Goal: Task Accomplishment & Management: Manage account settings

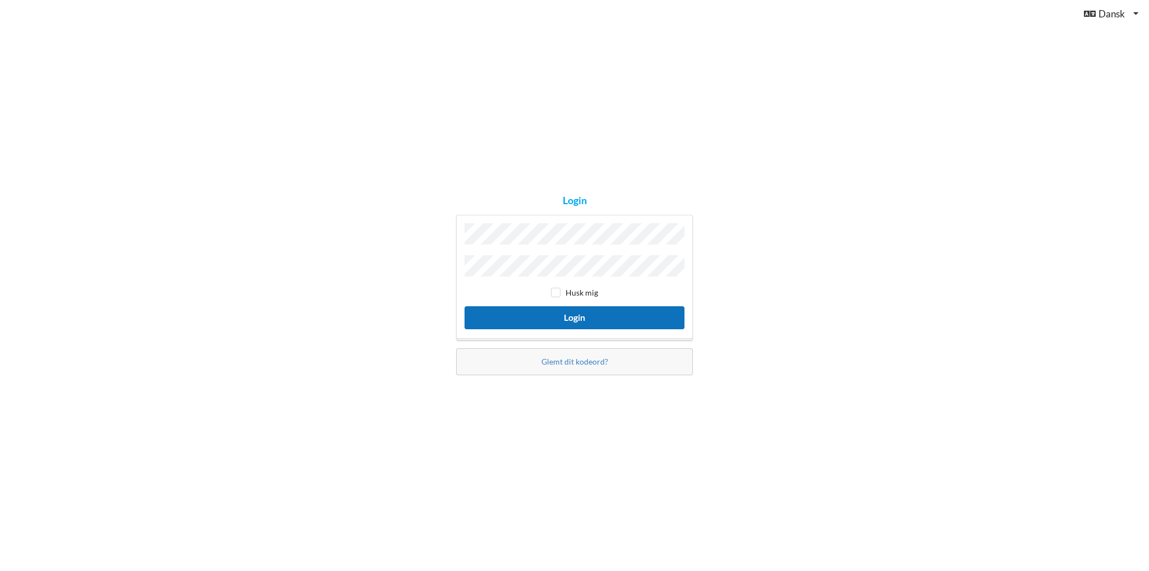
click at [587, 314] on button "Login" at bounding box center [574, 317] width 220 height 23
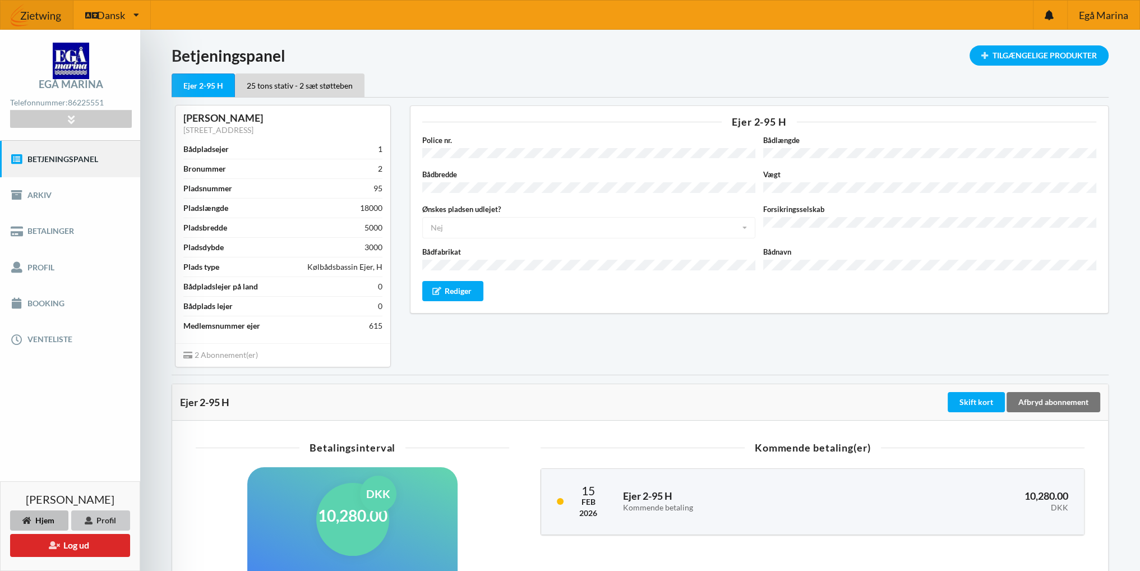
click at [110, 519] on div "Profil" at bounding box center [100, 520] width 59 height 20
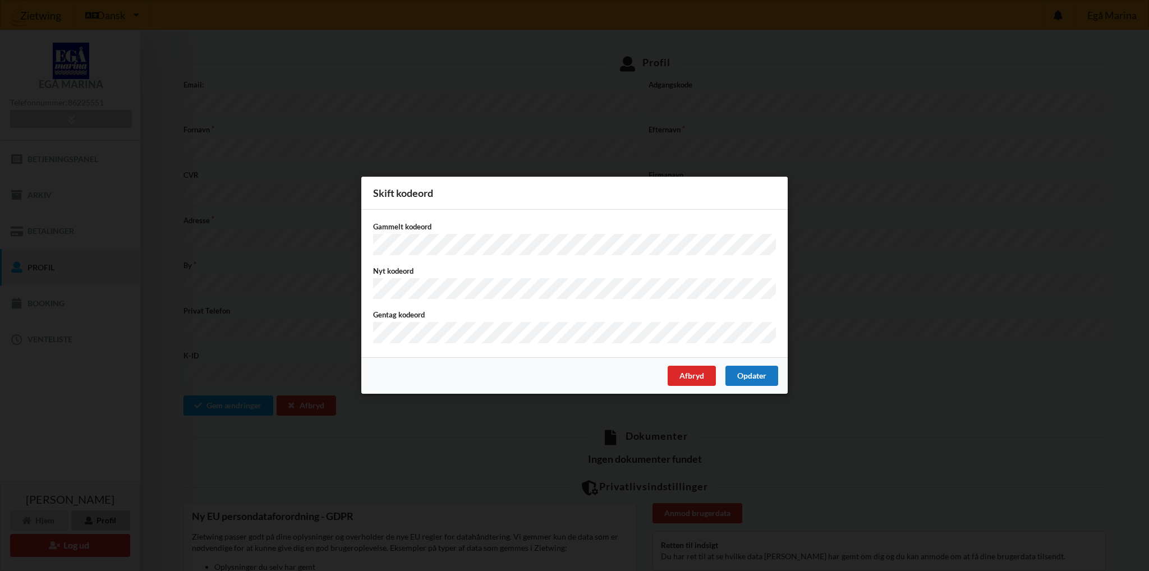
click at [747, 372] on div "Opdater" at bounding box center [751, 376] width 53 height 20
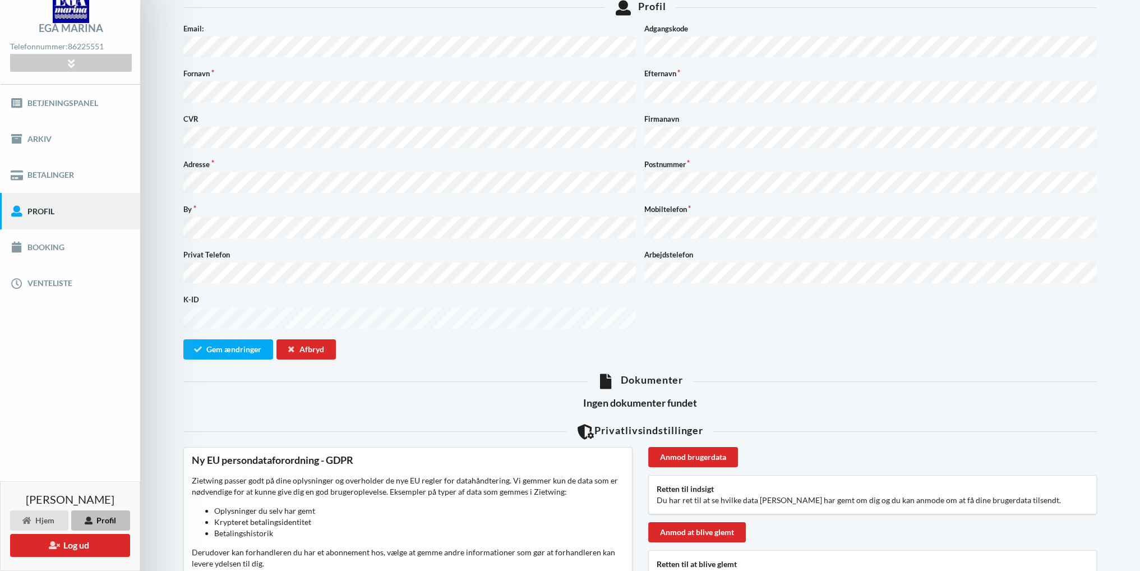
scroll to position [112, 0]
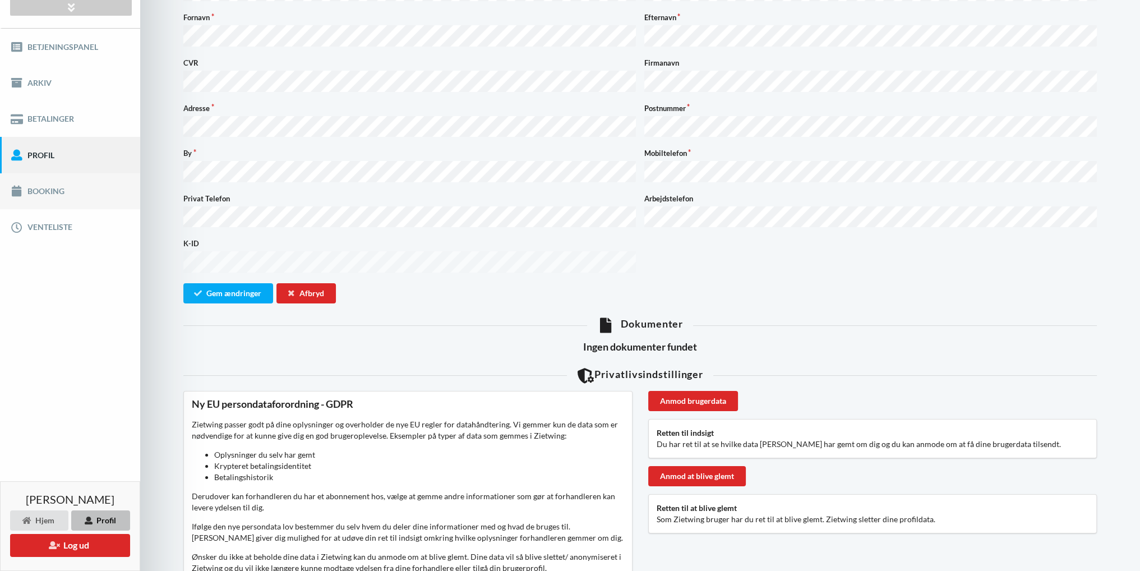
click at [40, 189] on link "Booking" at bounding box center [70, 191] width 140 height 36
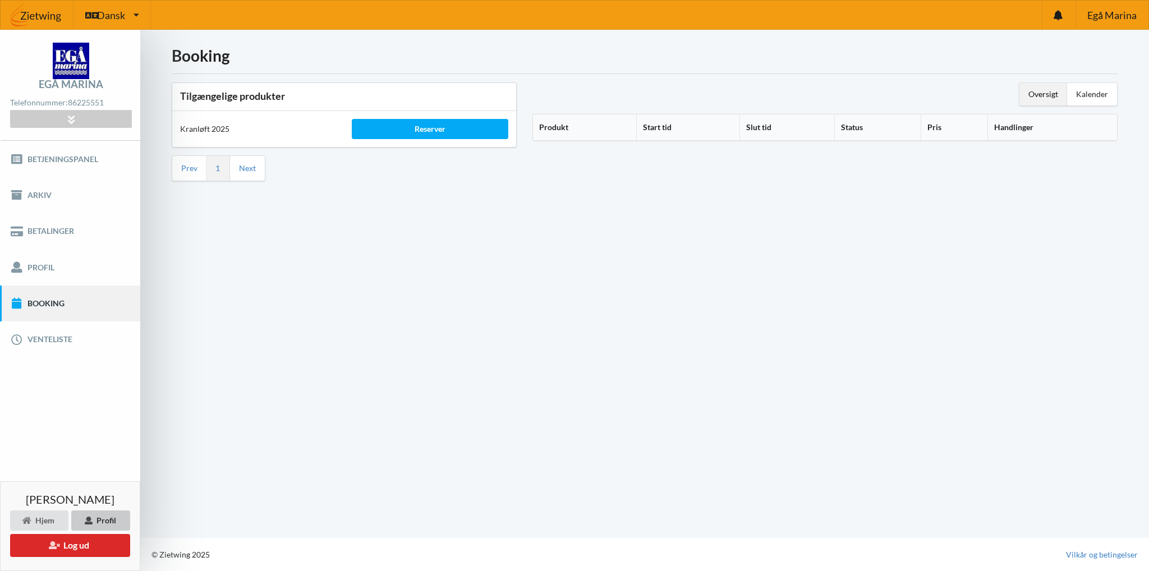
click at [105, 518] on div "Profil" at bounding box center [100, 520] width 59 height 20
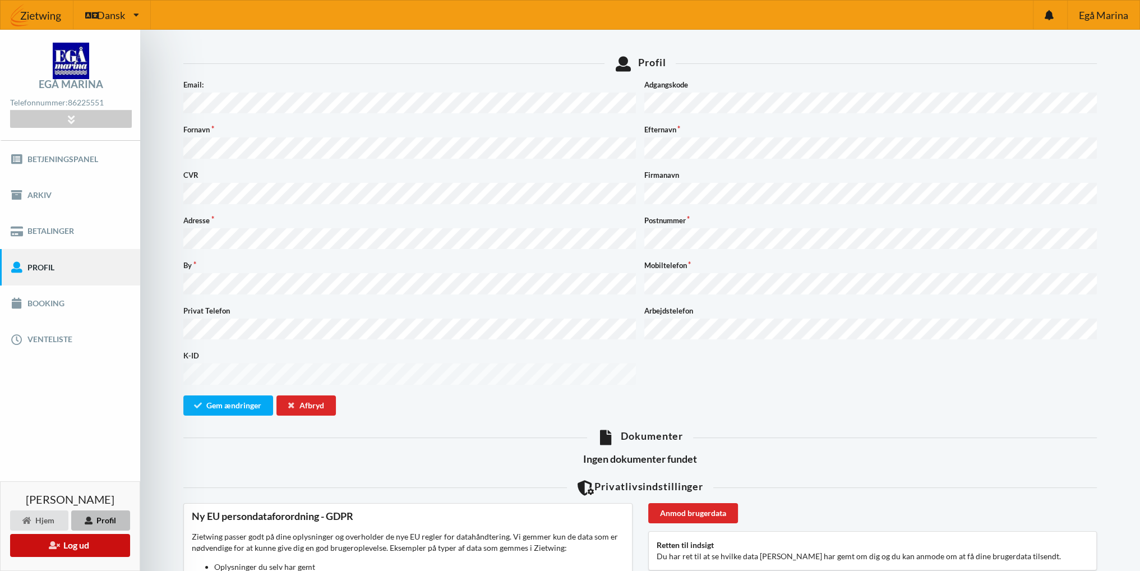
click at [67, 546] on button "Log ud" at bounding box center [70, 545] width 120 height 23
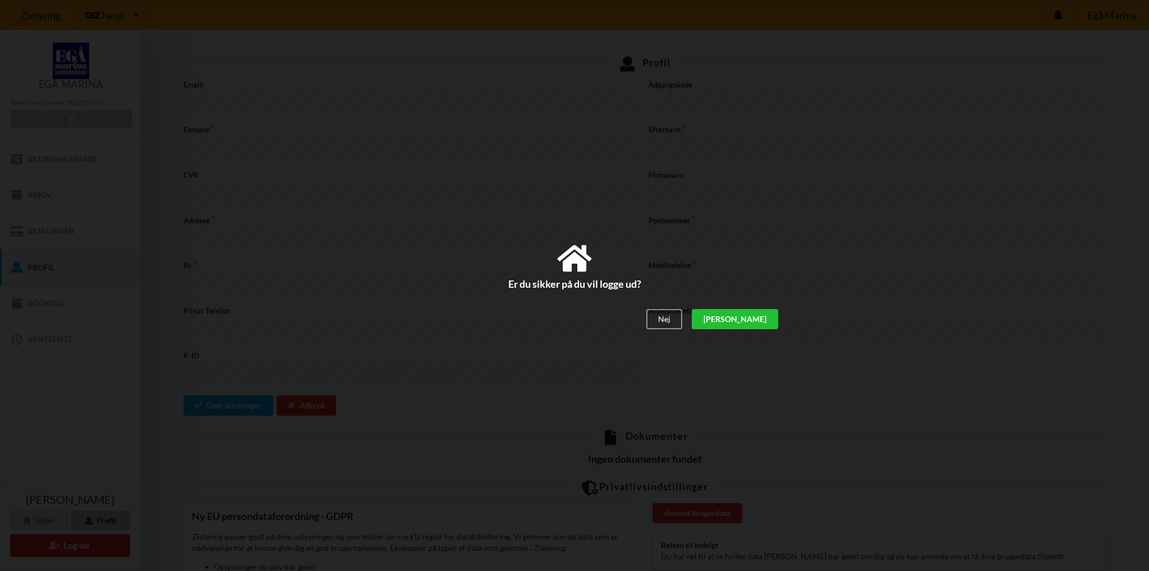
click at [762, 318] on div "[PERSON_NAME]" at bounding box center [735, 320] width 86 height 20
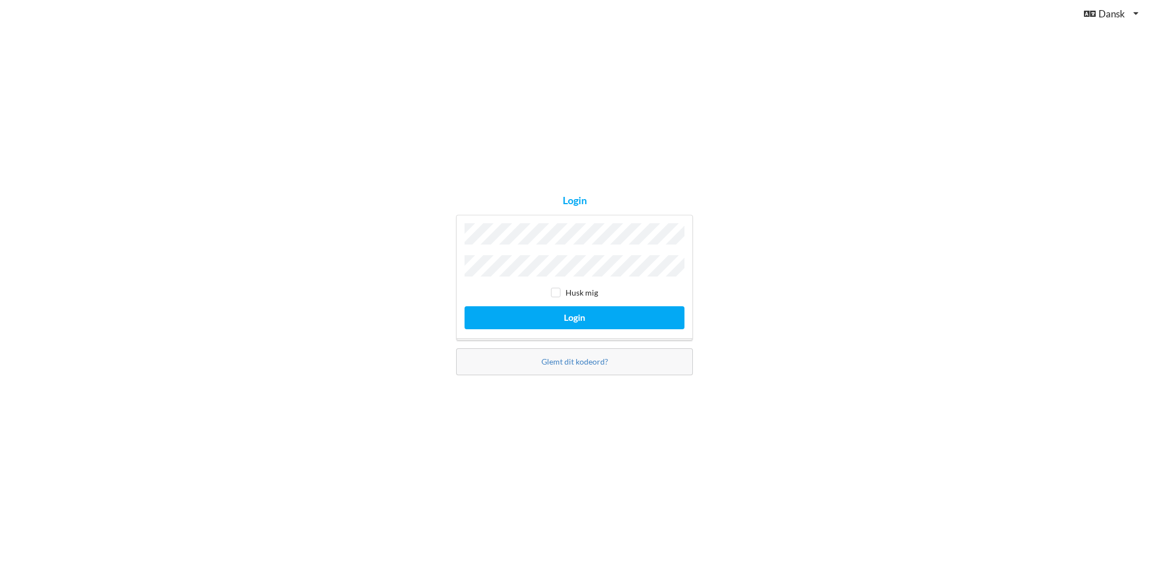
click at [320, 299] on div "Login Husk mig Login Glemt dit kodeord?" at bounding box center [574, 285] width 1149 height 571
click at [416, 268] on div "Login Husk mig Login Glemt dit kodeord?" at bounding box center [574, 285] width 1149 height 571
click at [343, 240] on div "Login Husk mig Login Glemt dit kodeord?" at bounding box center [574, 285] width 1149 height 571
click at [554, 288] on input "checkbox" at bounding box center [556, 293] width 10 height 10
checkbox input "true"
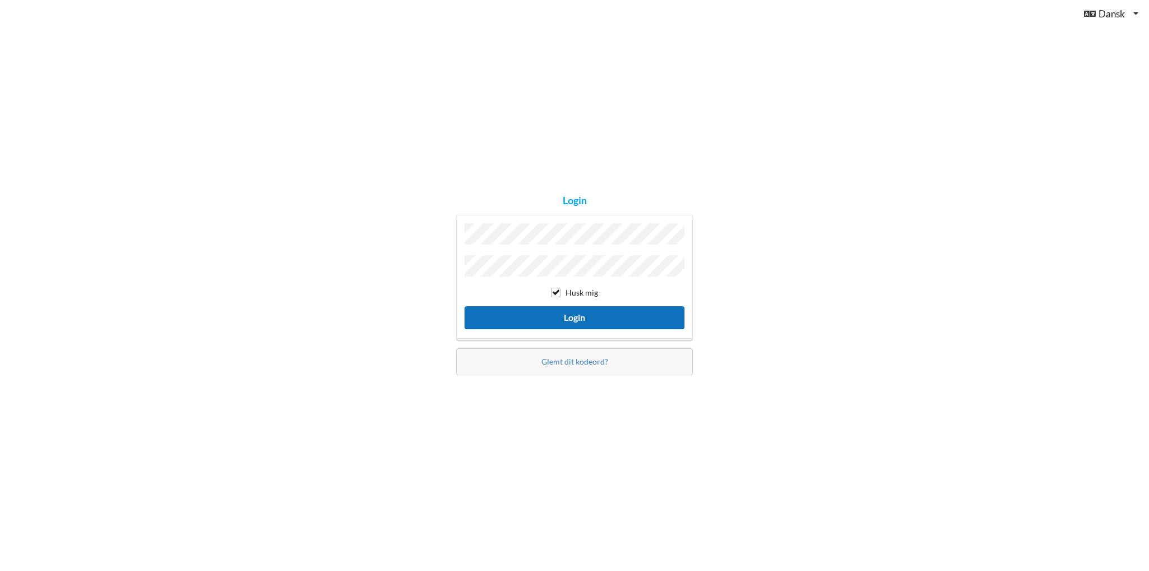
click at [568, 312] on button "Login" at bounding box center [574, 317] width 220 height 23
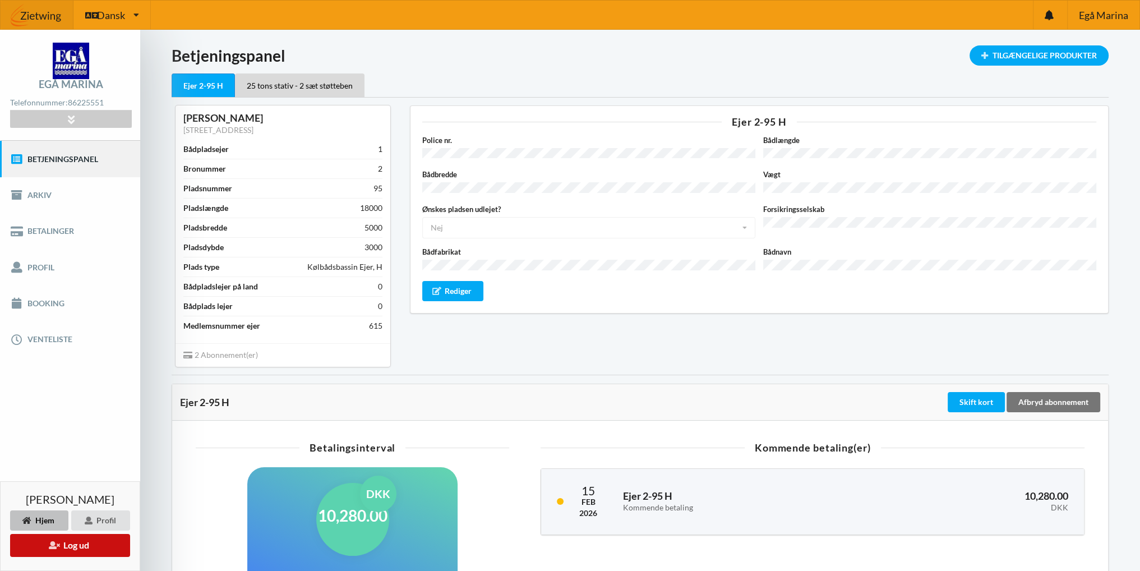
click at [65, 544] on button "Log ud" at bounding box center [70, 545] width 120 height 23
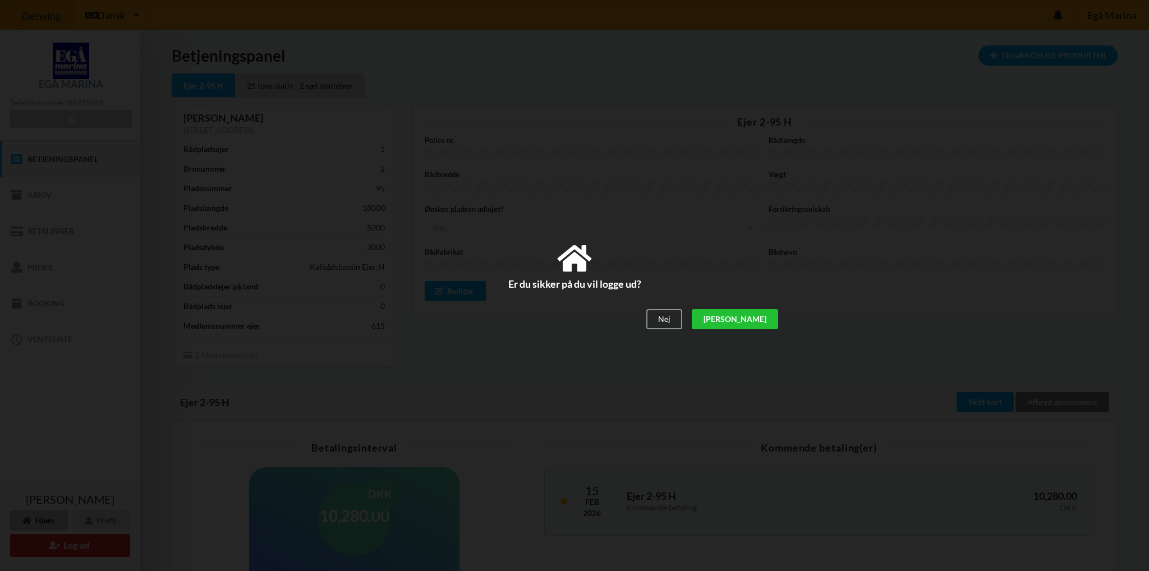
click at [762, 317] on div "[PERSON_NAME]" at bounding box center [735, 320] width 86 height 20
